Goal: Transaction & Acquisition: Book appointment/travel/reservation

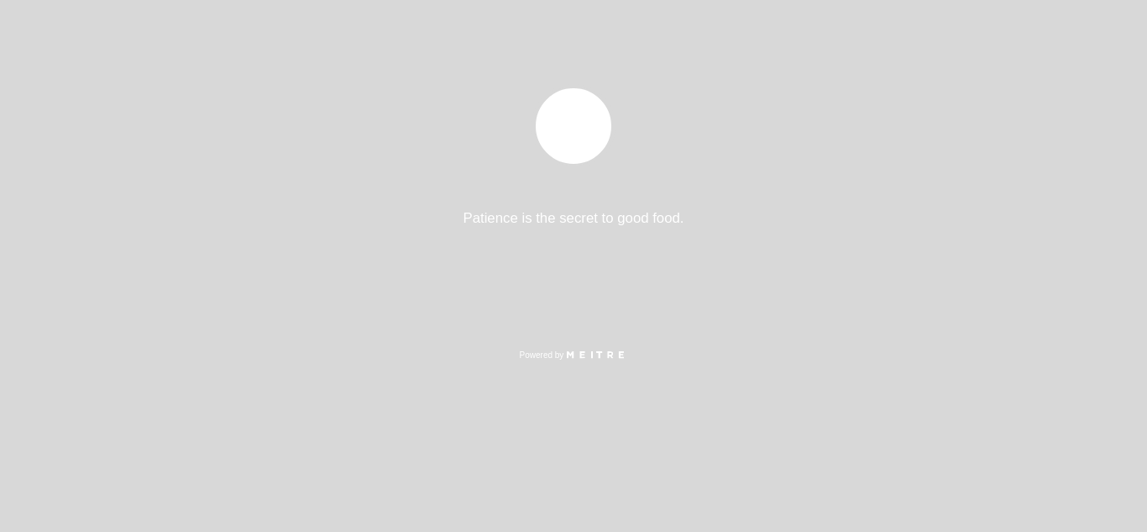
select select "es"
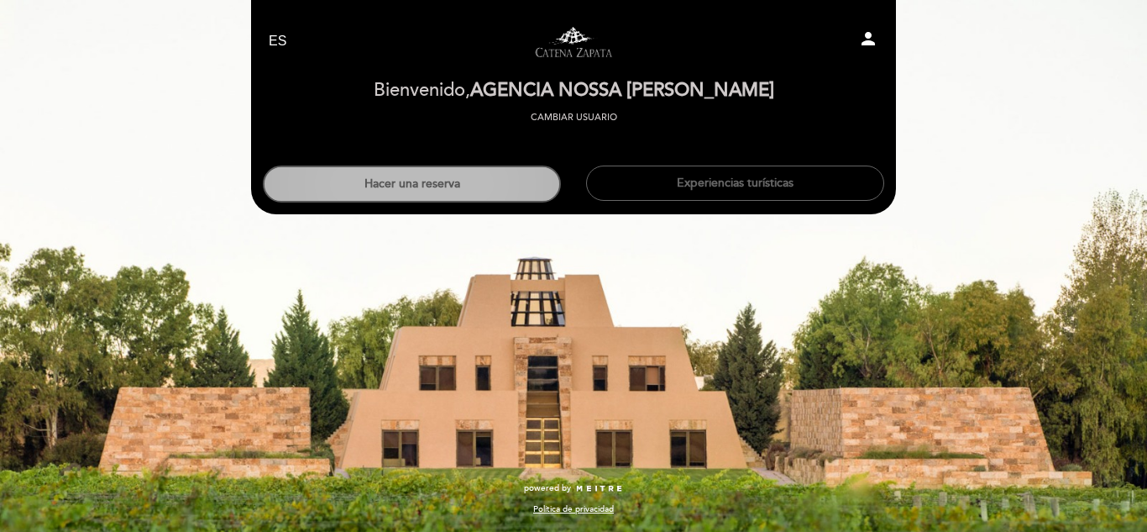
click at [493, 177] on button "Hacer una reserva" at bounding box center [412, 183] width 298 height 37
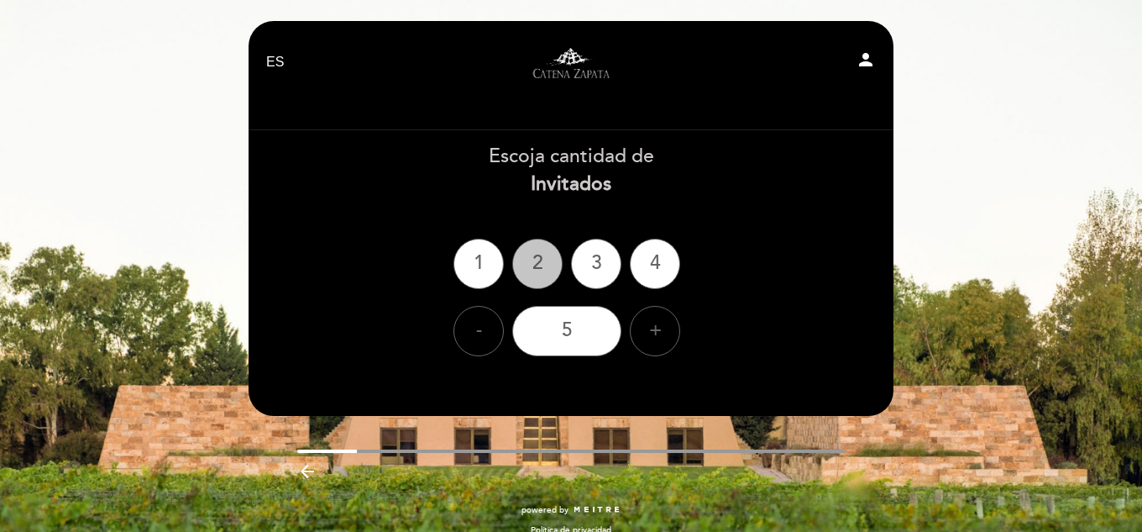
click at [547, 273] on div "2" at bounding box center [537, 263] width 50 height 50
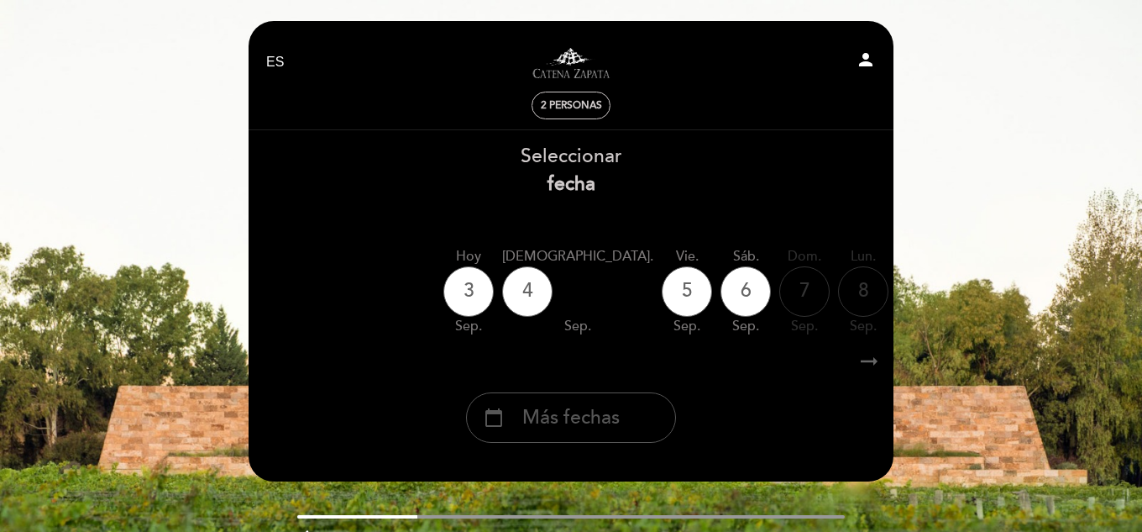
click at [603, 408] on span "Más fechas" at bounding box center [570, 418] width 97 height 28
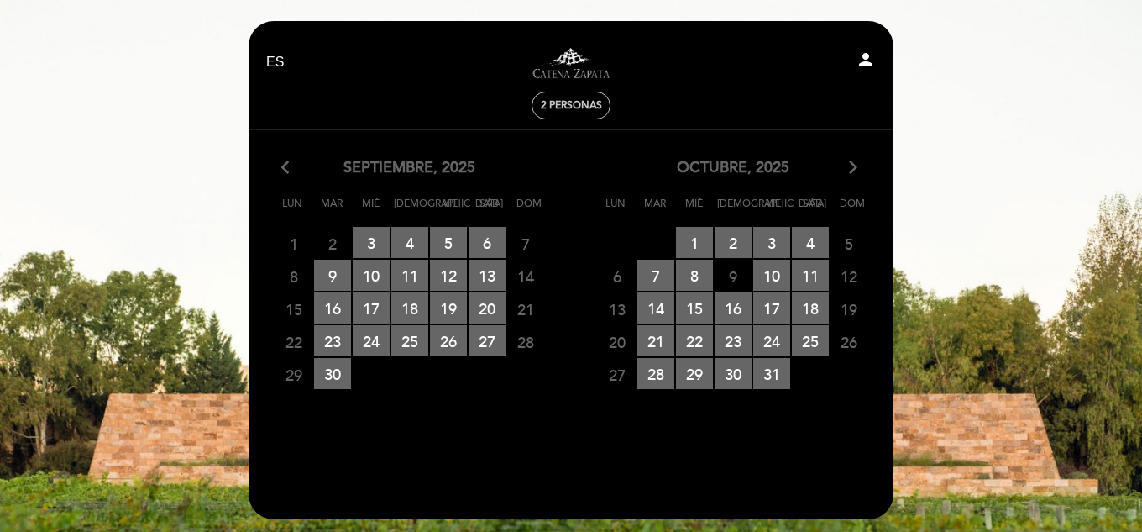
click at [851, 176] on icon "arrow_forward_ios" at bounding box center [853, 168] width 15 height 22
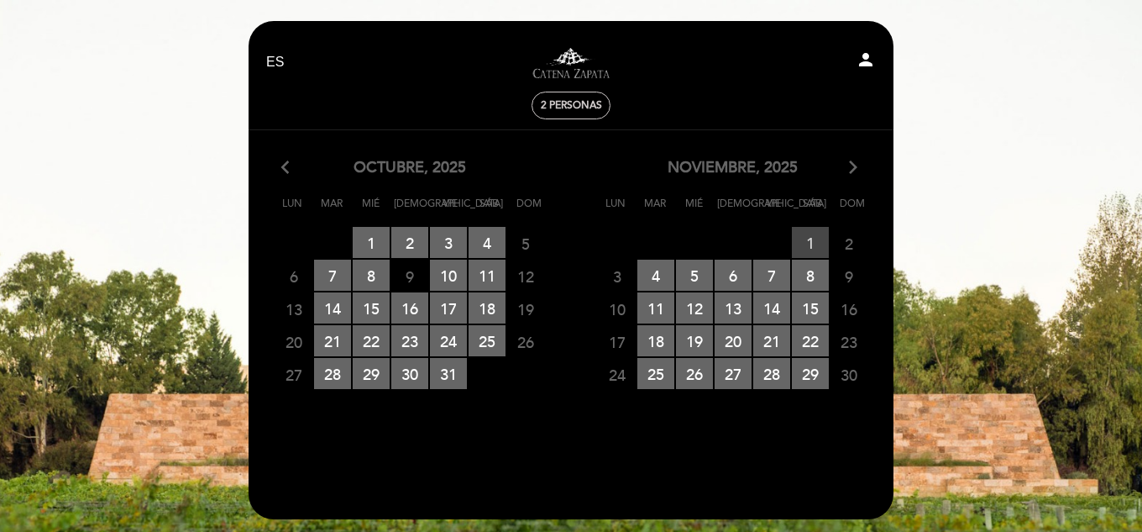
click at [809, 235] on span "1 RESERVAS DISPONIBLES" at bounding box center [810, 242] width 37 height 31
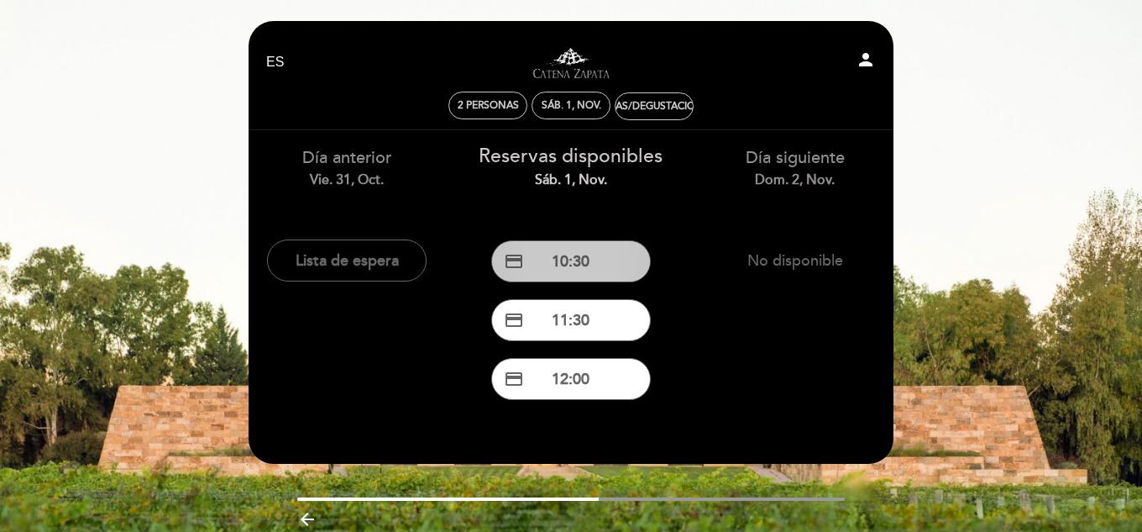
click at [582, 257] on button "credit_card 10:30" at bounding box center [571, 261] width 160 height 42
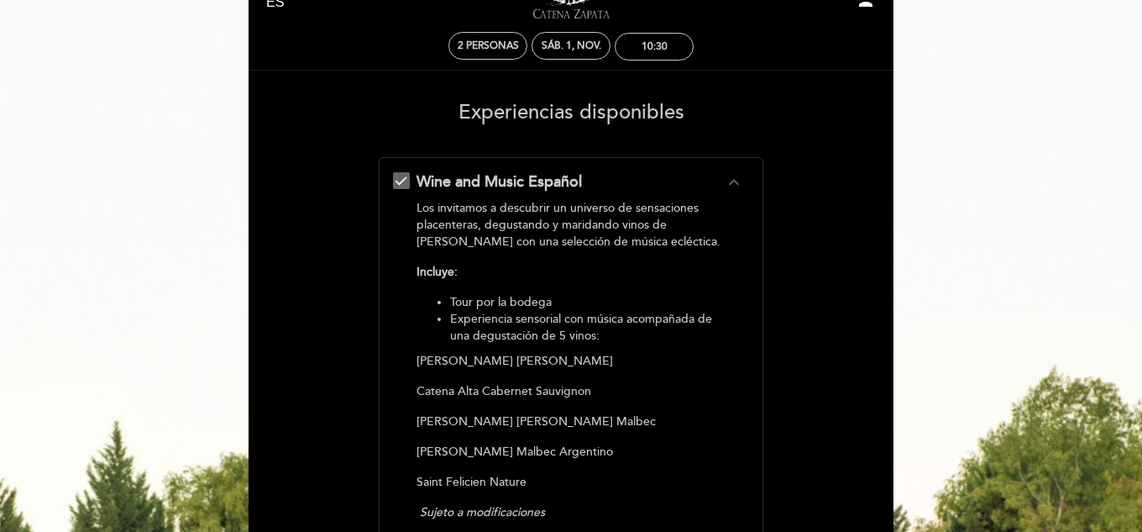
scroll to position [36, 0]
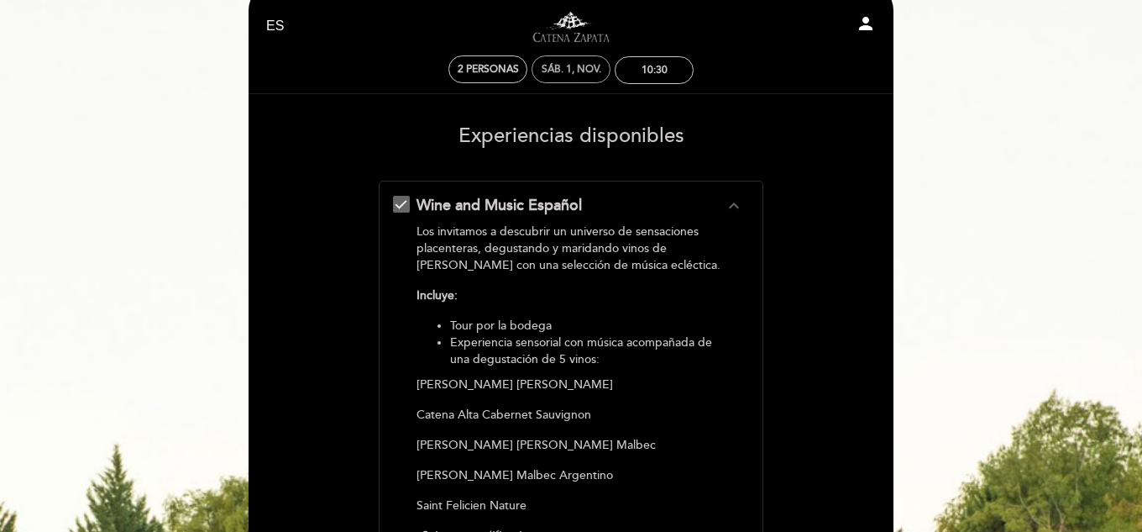
click at [579, 62] on div "sáb. 1, nov." at bounding box center [571, 69] width 79 height 28
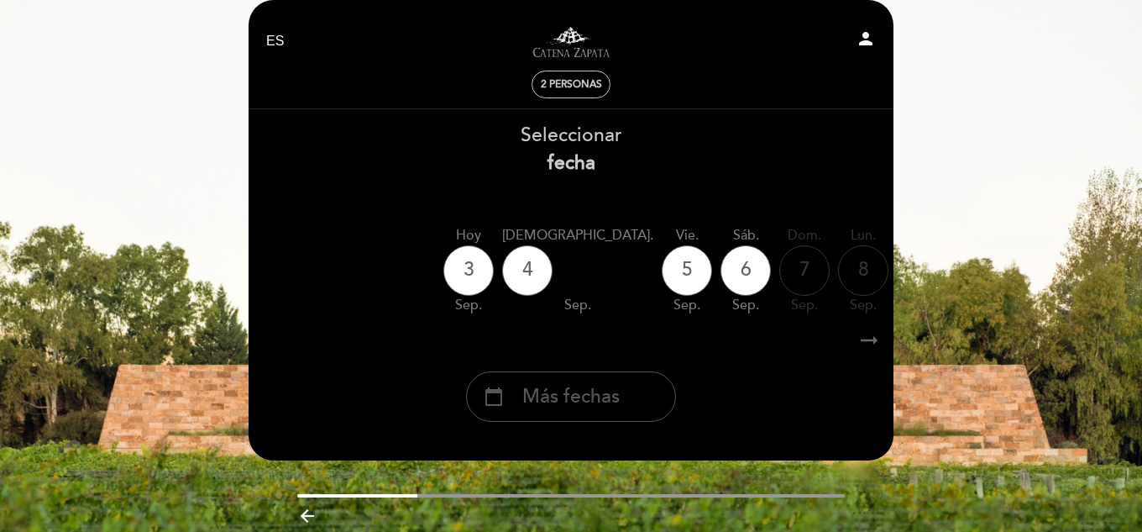
click at [616, 401] on span "Más fechas" at bounding box center [570, 397] width 97 height 28
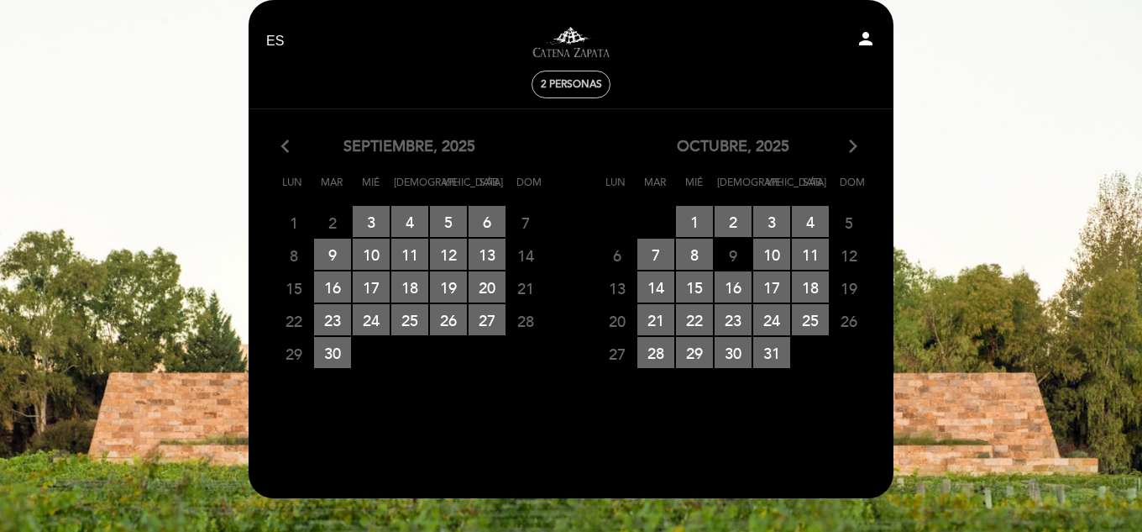
click at [856, 152] on icon "arrow_forward_ios" at bounding box center [853, 147] width 15 height 22
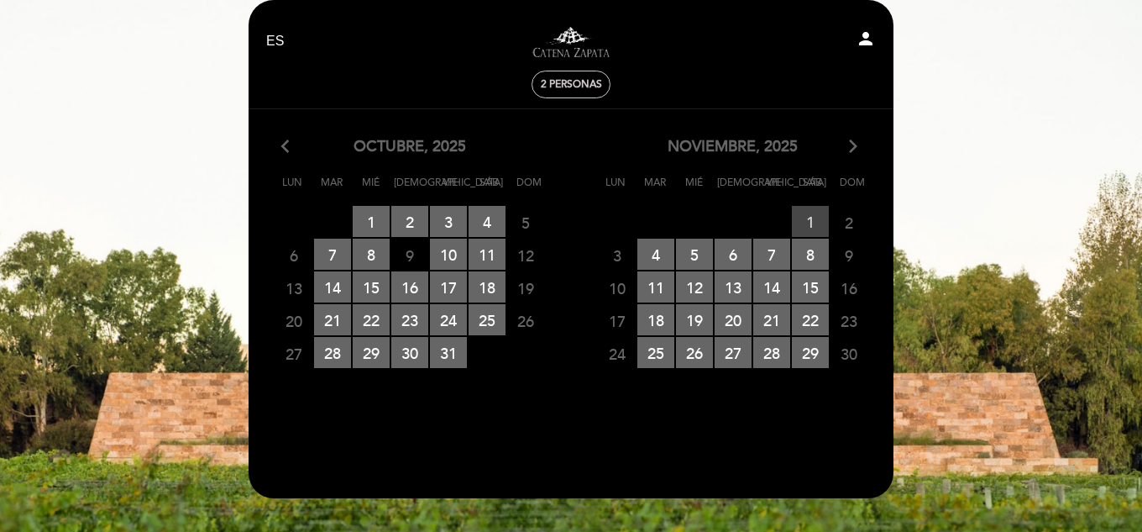
click at [809, 221] on span "1 RESERVAS DISPONIBLES" at bounding box center [810, 221] width 37 height 31
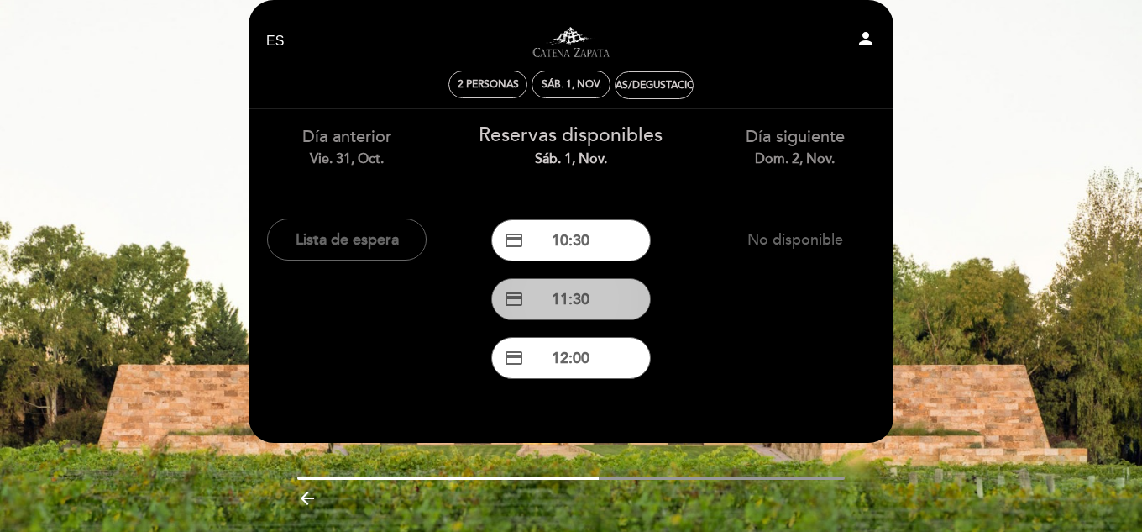
click at [540, 297] on button "credit_card 11:30" at bounding box center [571, 299] width 160 height 42
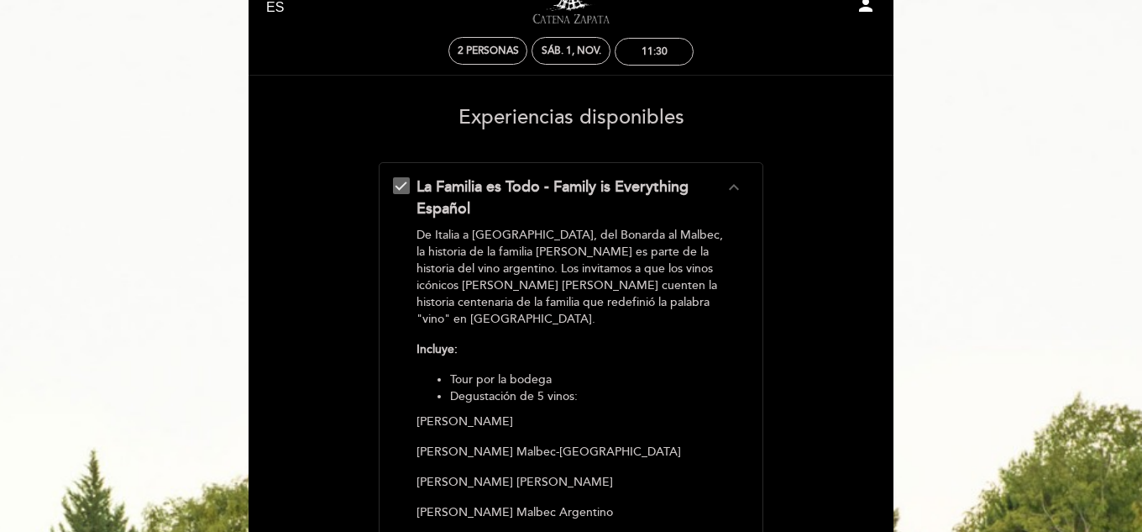
scroll to position [0, 0]
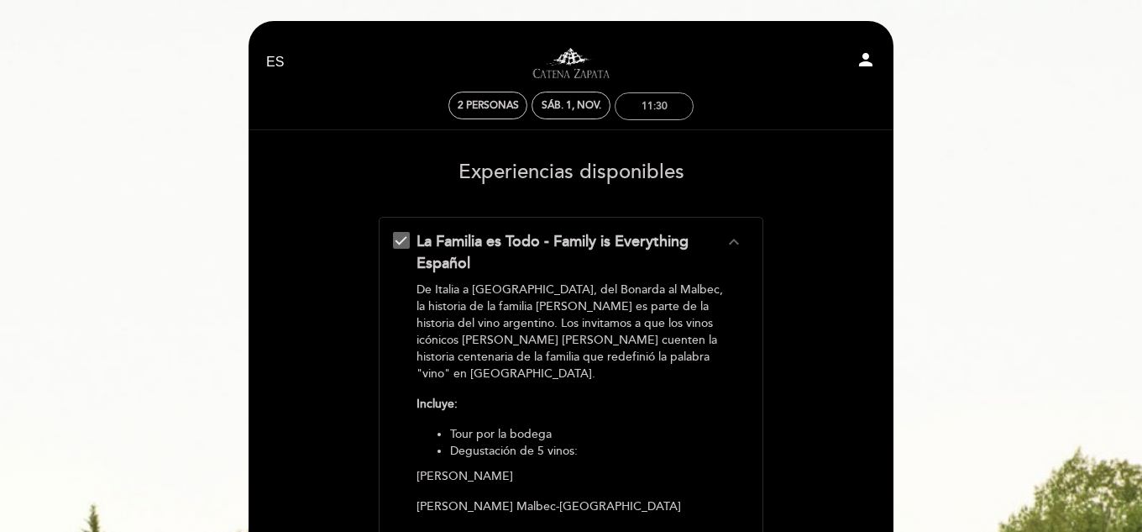
click at [666, 107] on div "11:30" at bounding box center [655, 106] width 26 height 13
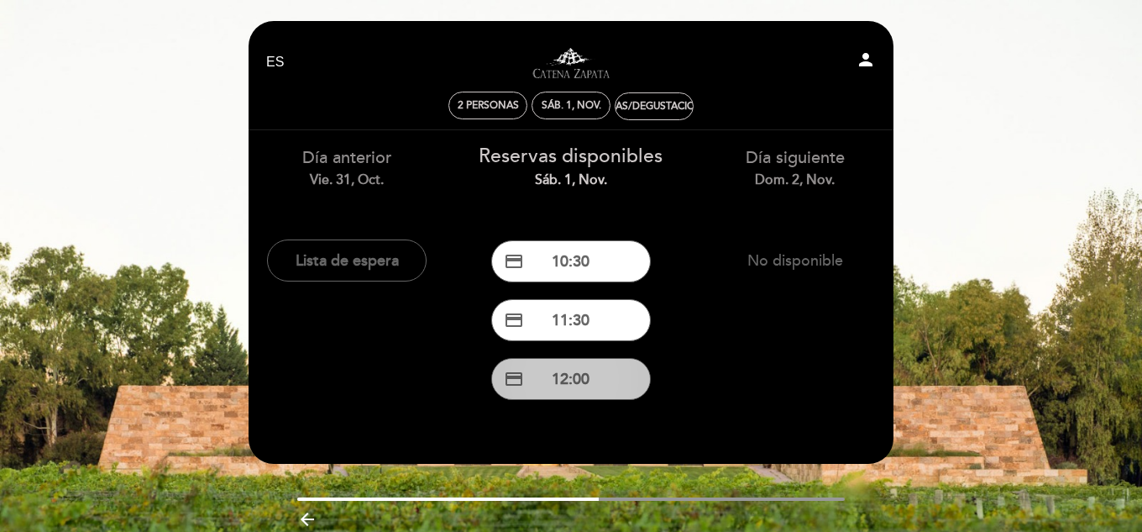
click at [574, 362] on button "credit_card 12:00" at bounding box center [571, 379] width 160 height 42
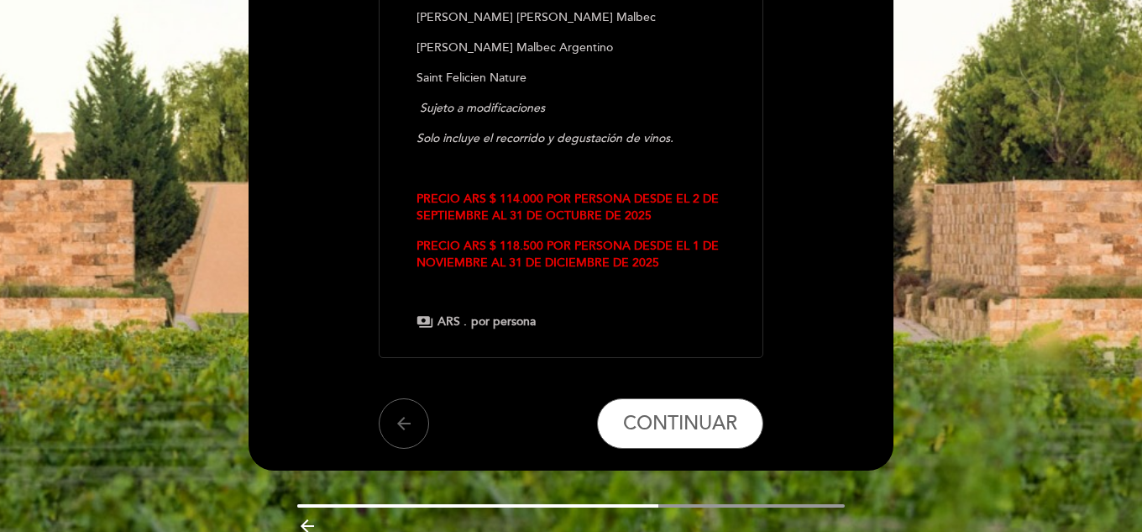
scroll to position [469, 0]
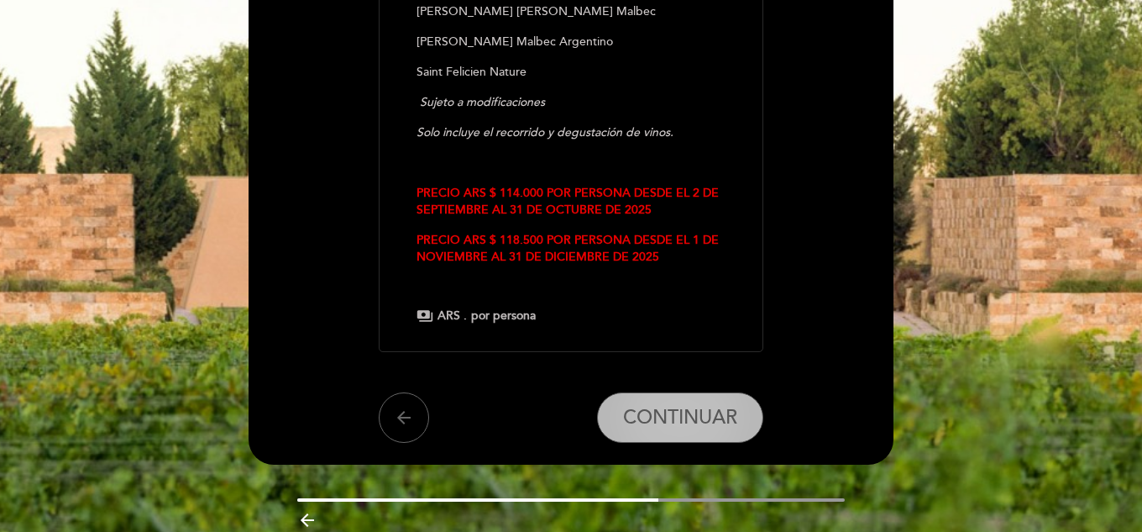
click at [684, 408] on span "CONTINUAR" at bounding box center [680, 418] width 114 height 24
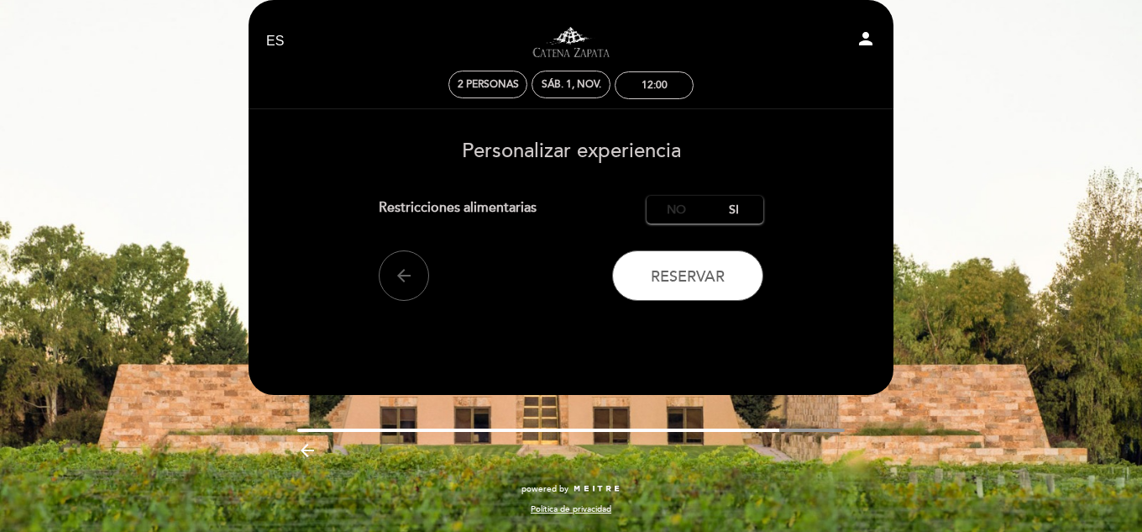
click at [673, 200] on label "No" at bounding box center [676, 210] width 59 height 28
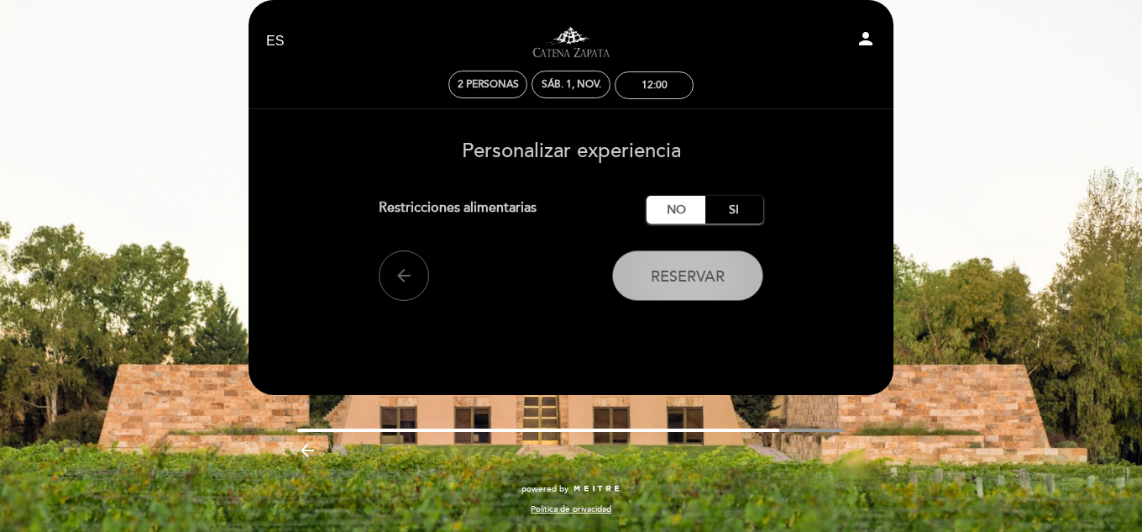
click at [674, 282] on span "Reservar" at bounding box center [688, 276] width 74 height 18
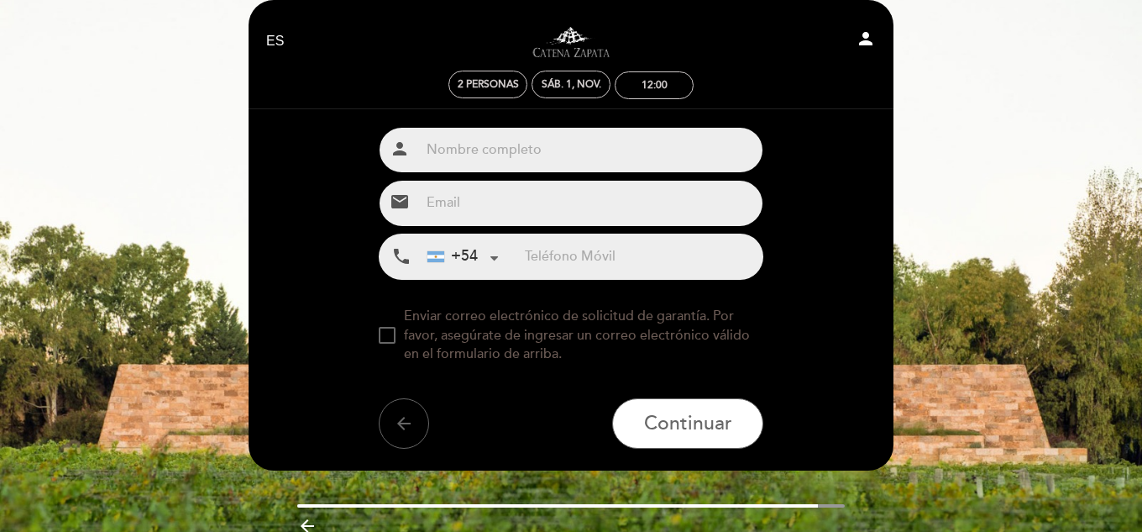
scroll to position [0, 0]
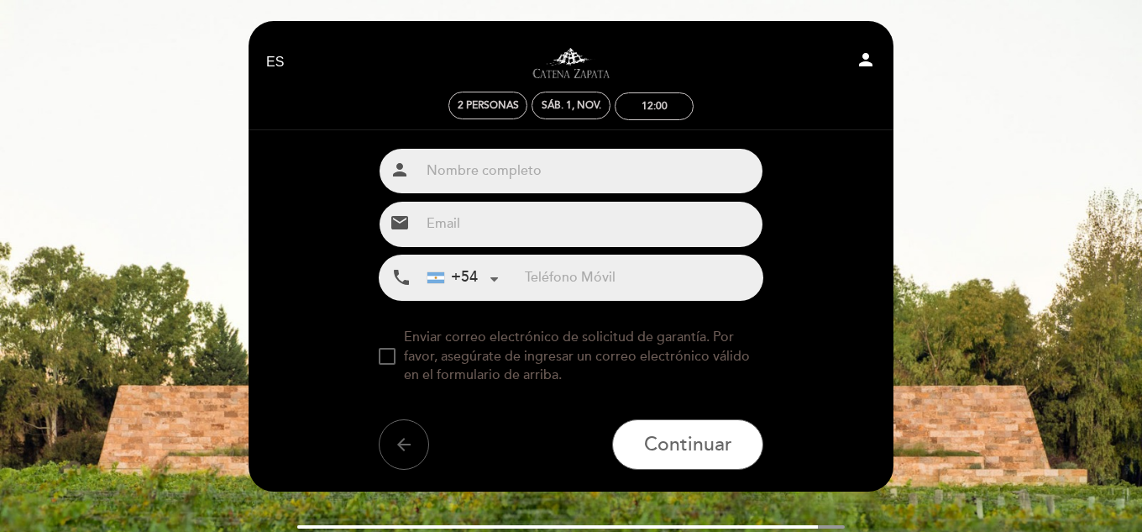
click at [550, 167] on input "text" at bounding box center [591, 171] width 343 height 45
type input "Nossa [PERSON_NAME]"
type input "[EMAIL_ADDRESS][DOMAIN_NAME]"
click at [568, 286] on input "tel" at bounding box center [644, 277] width 238 height 45
type input "2613902005"
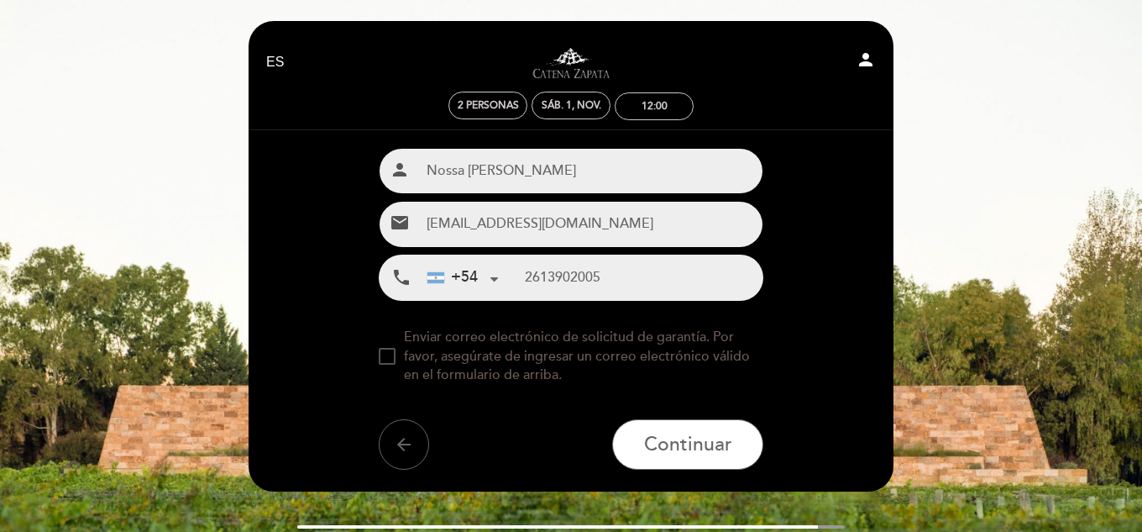
click at [384, 364] on div at bounding box center [387, 356] width 17 height 17
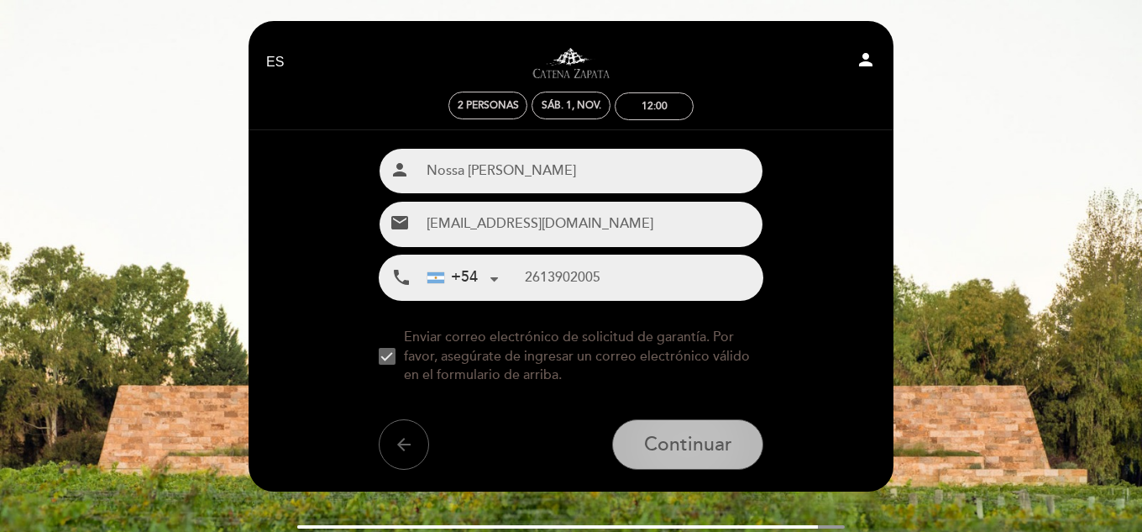
click at [647, 447] on span "Continuar" at bounding box center [688, 444] width 88 height 24
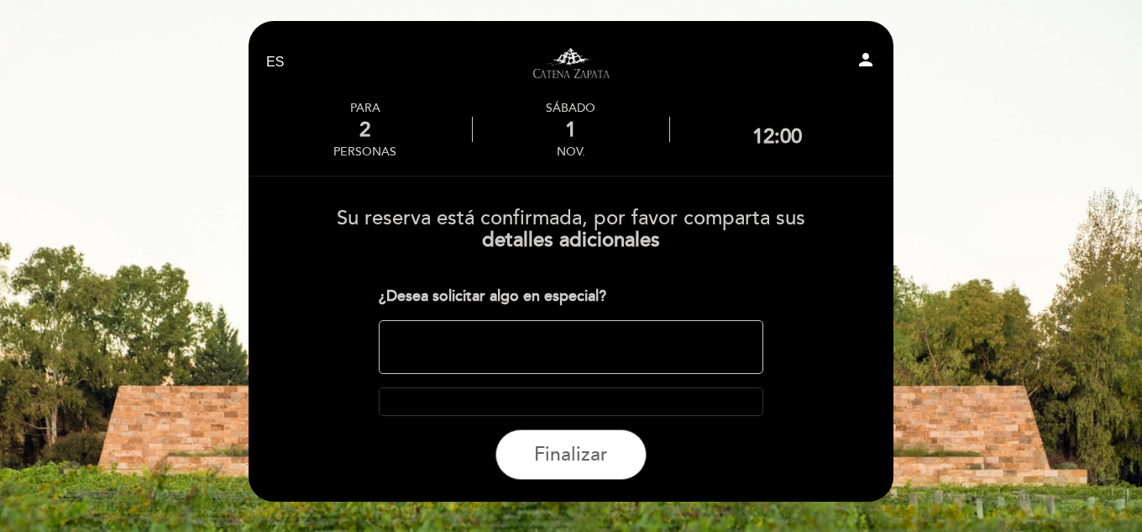
click at [544, 346] on textarea at bounding box center [571, 347] width 385 height 54
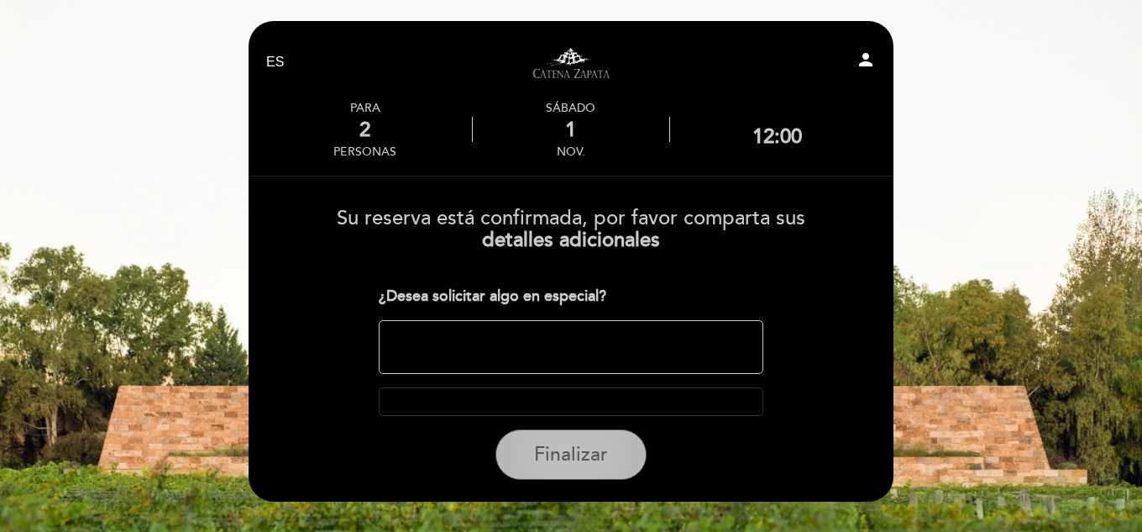
click at [563, 460] on span "Finalizar" at bounding box center [571, 455] width 74 height 24
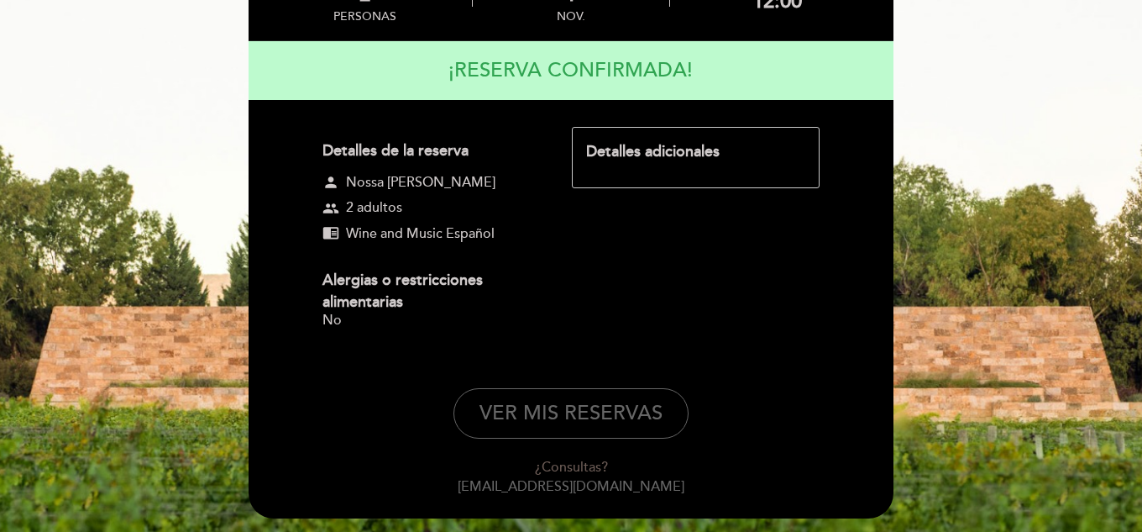
scroll to position [139, 0]
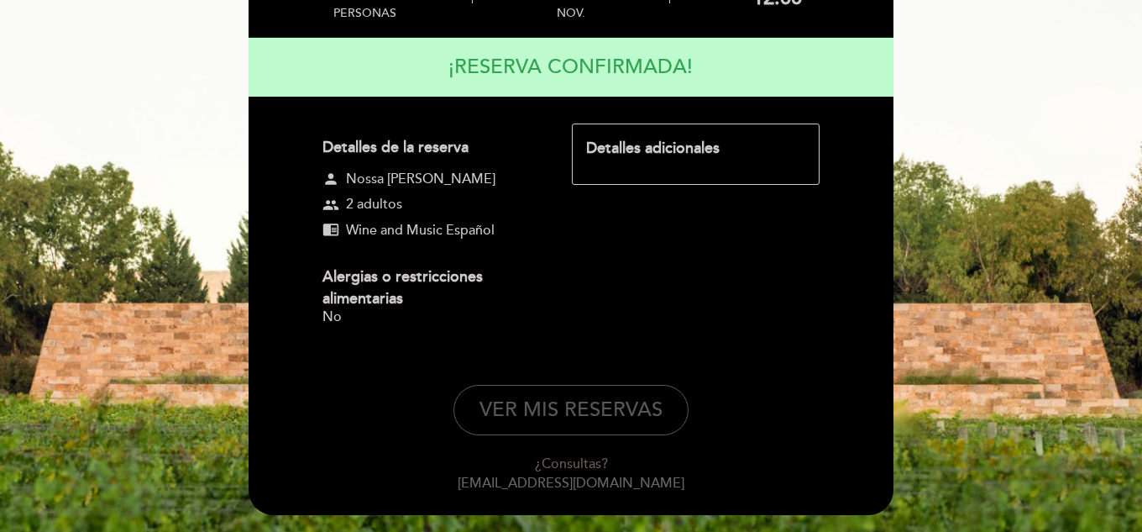
click at [568, 412] on button "VER MIS RESERVAS" at bounding box center [570, 410] width 235 height 50
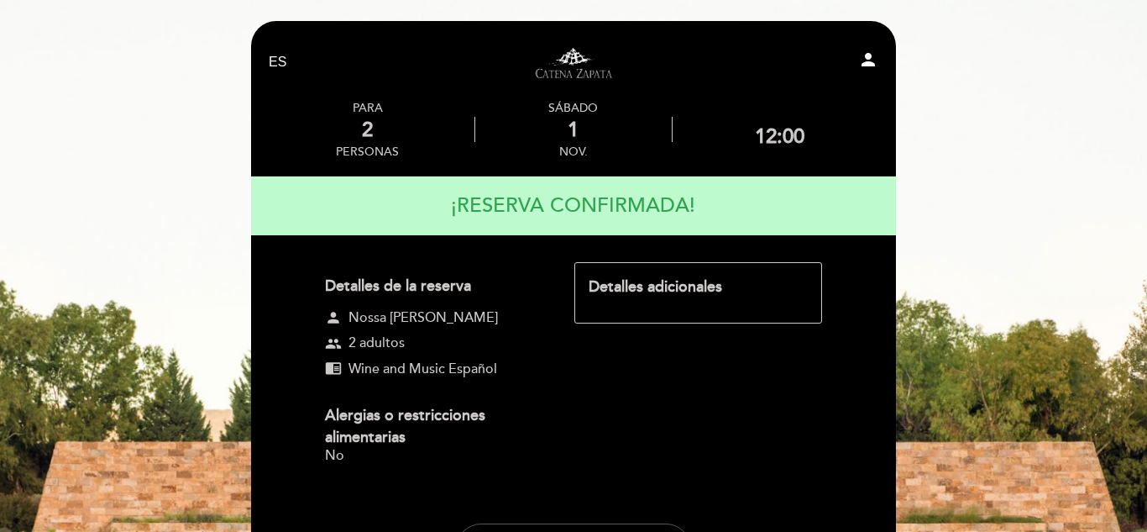
select select "es"
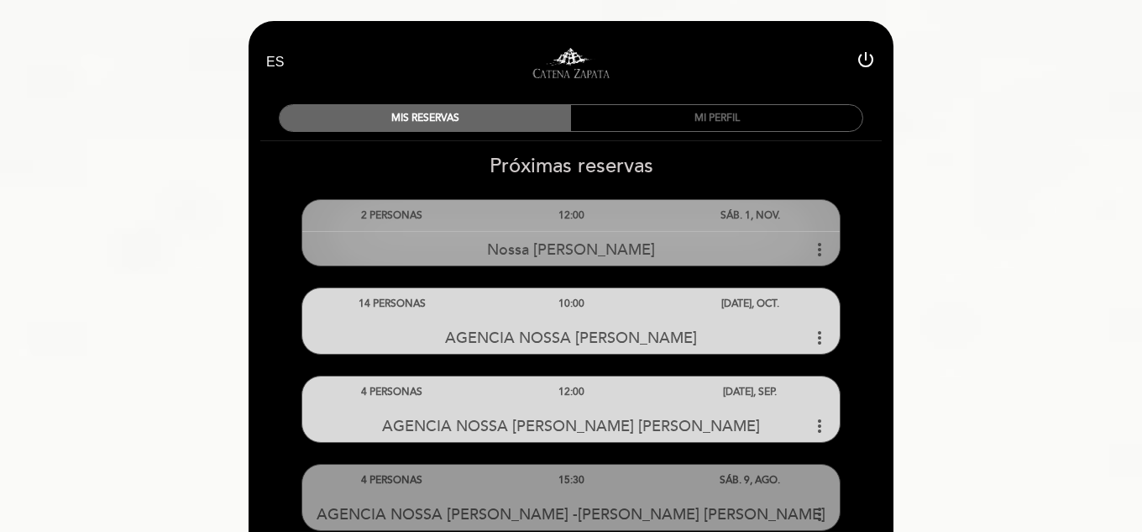
click at [638, 251] on div "Nossa [PERSON_NAME] more_vert" at bounding box center [570, 249] width 537 height 36
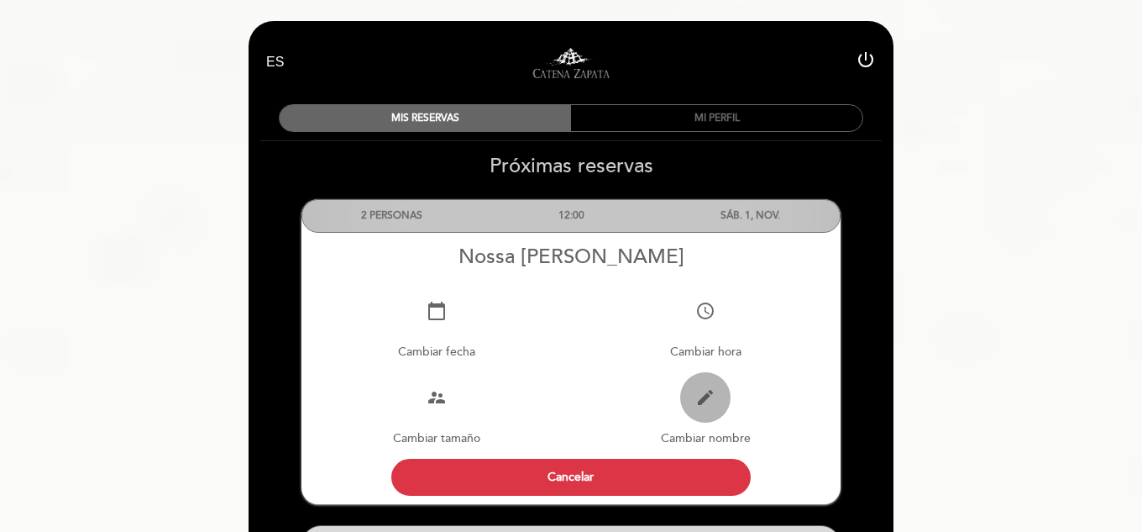
click at [700, 405] on icon "edit" at bounding box center [705, 397] width 20 height 20
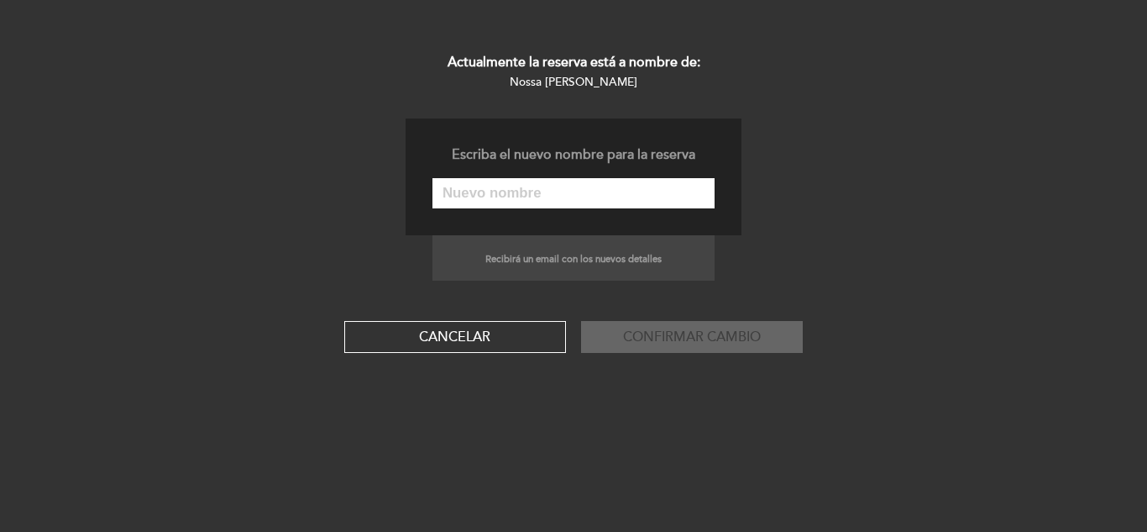
click at [587, 196] on input "text" at bounding box center [573, 193] width 282 height 30
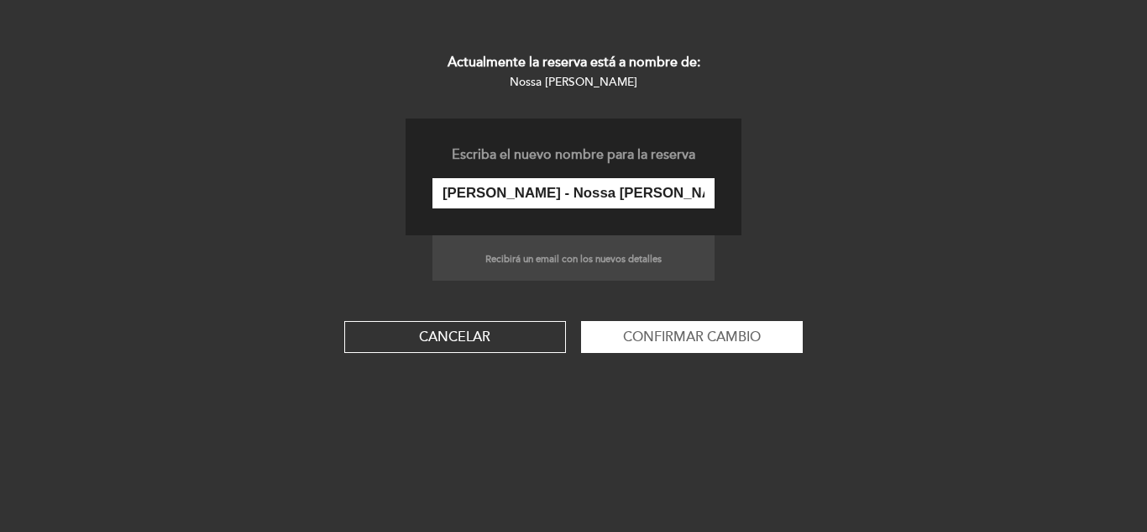
type input "[PERSON_NAME] - Nossa [PERSON_NAME]"
click at [581, 321] on button "Confirmar cambio" at bounding box center [692, 337] width 222 height 32
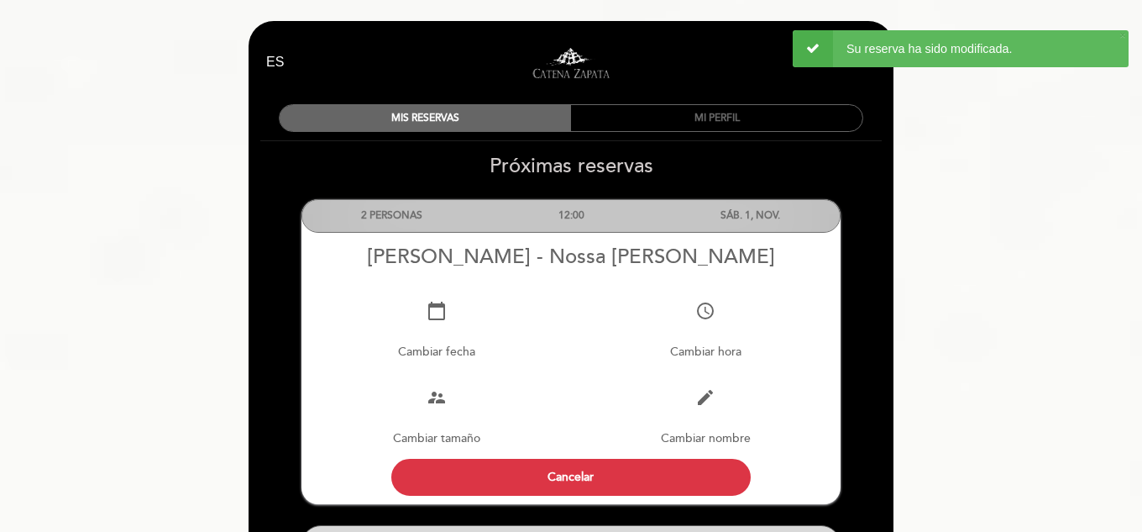
click at [612, 221] on div "12:00" at bounding box center [570, 215] width 179 height 31
